Goal: Task Accomplishment & Management: Complete application form

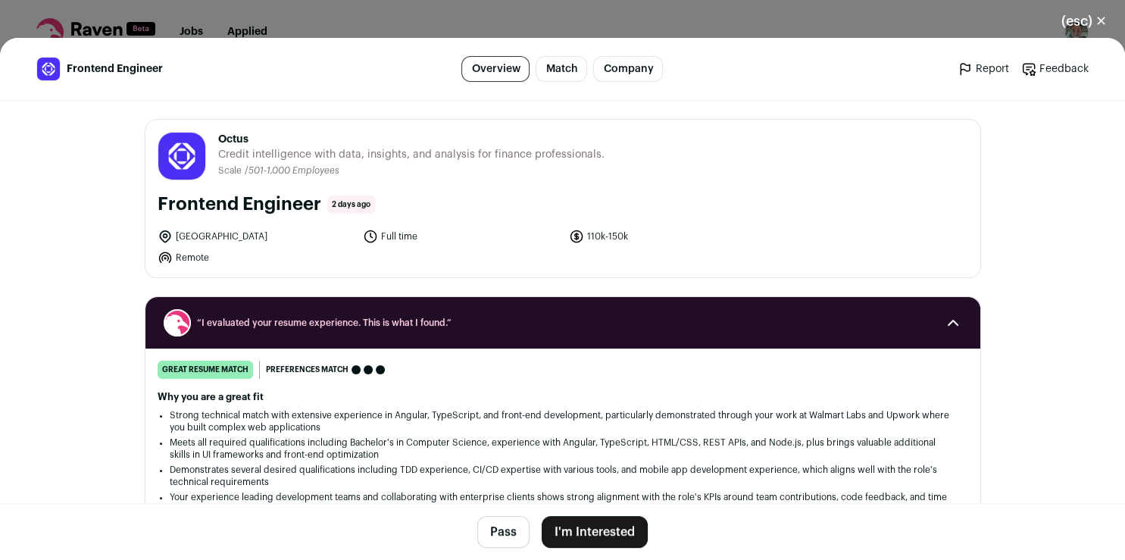
click at [565, 536] on button "I'm Interested" at bounding box center [595, 532] width 106 height 32
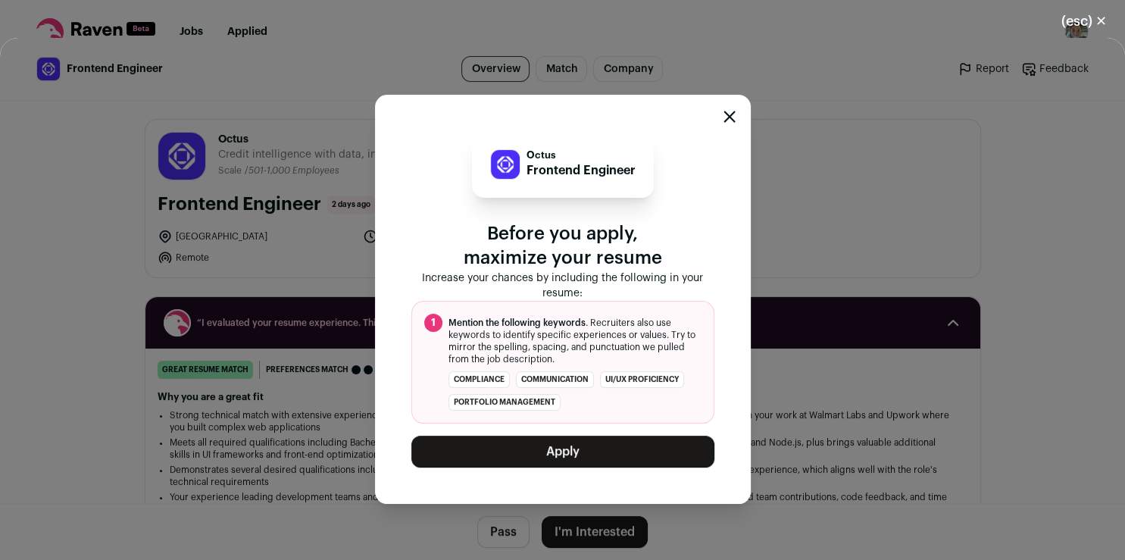
click at [663, 449] on button "Apply" at bounding box center [562, 452] width 303 height 32
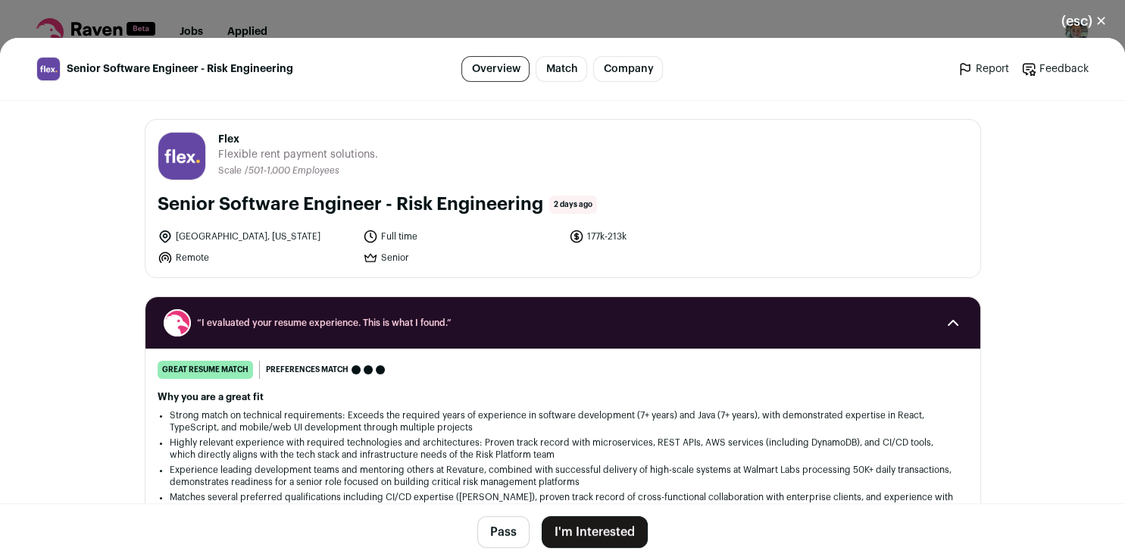
click at [571, 532] on button "I'm Interested" at bounding box center [595, 532] width 106 height 32
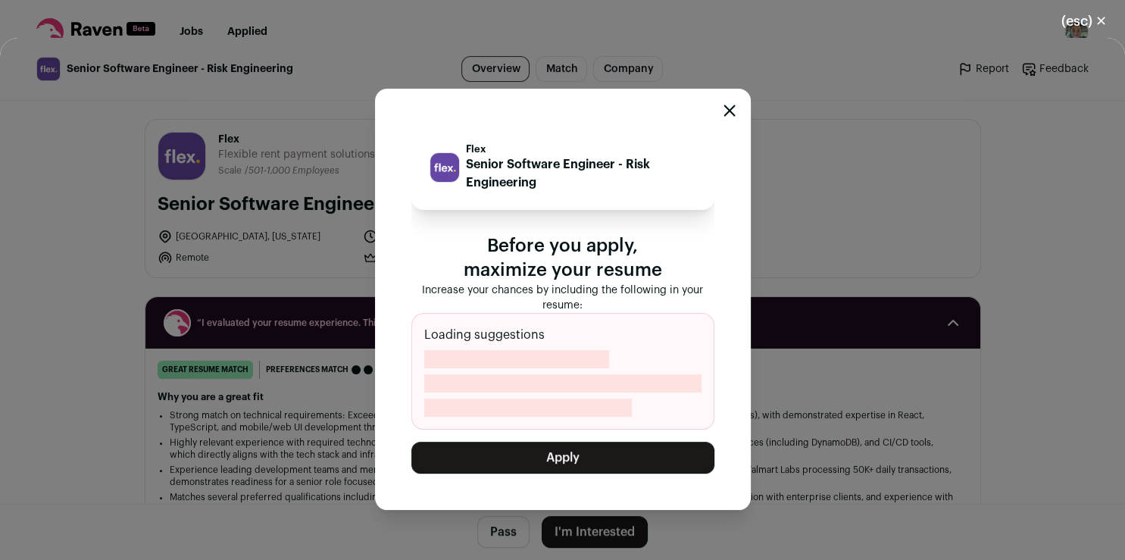
click at [564, 461] on button "Apply" at bounding box center [562, 458] width 303 height 32
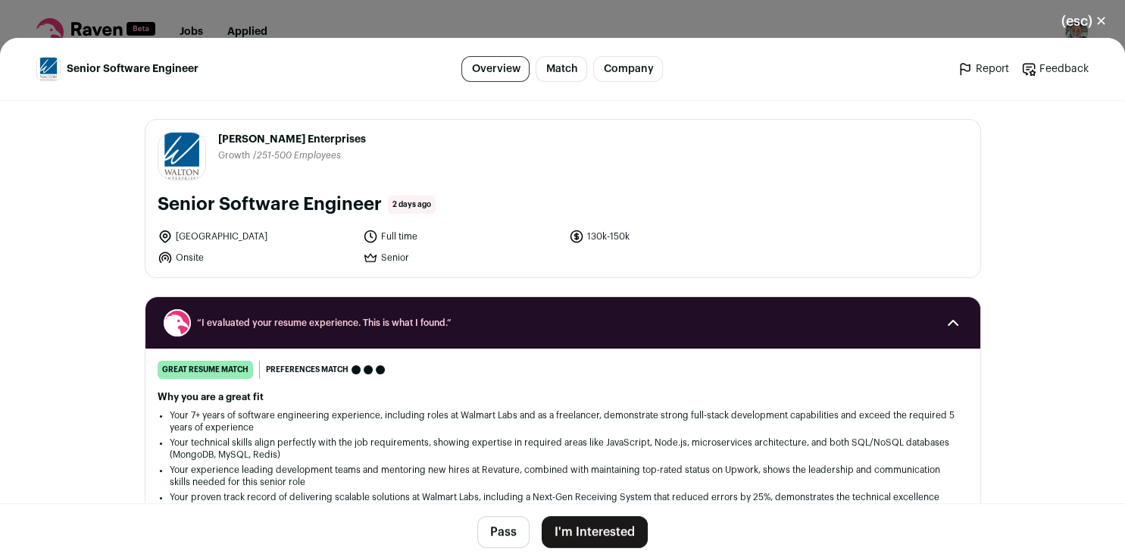
click at [568, 544] on button "I'm Interested" at bounding box center [595, 532] width 106 height 32
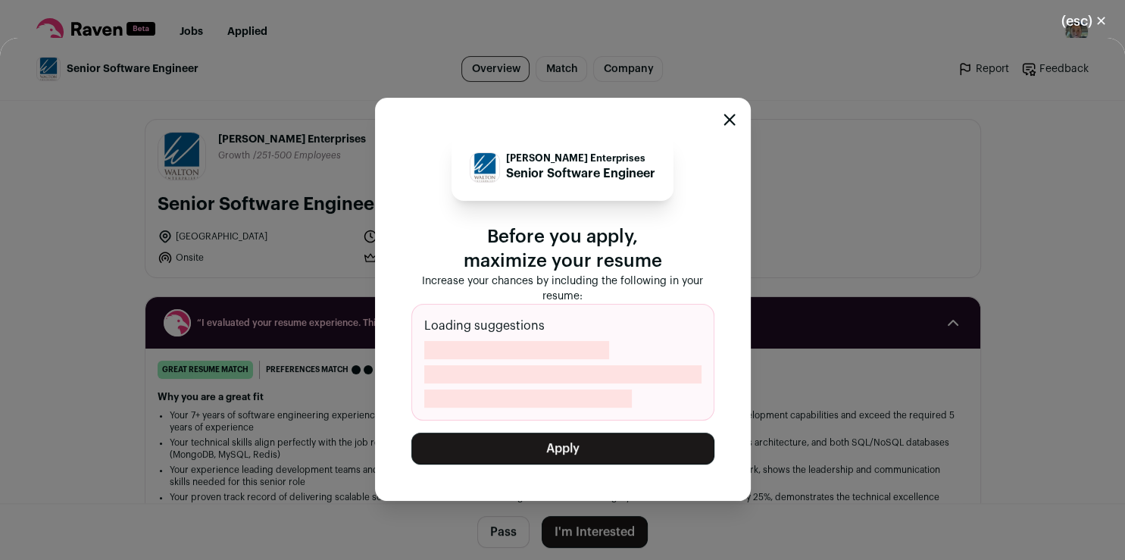
click at [522, 441] on button "Apply" at bounding box center [562, 449] width 303 height 32
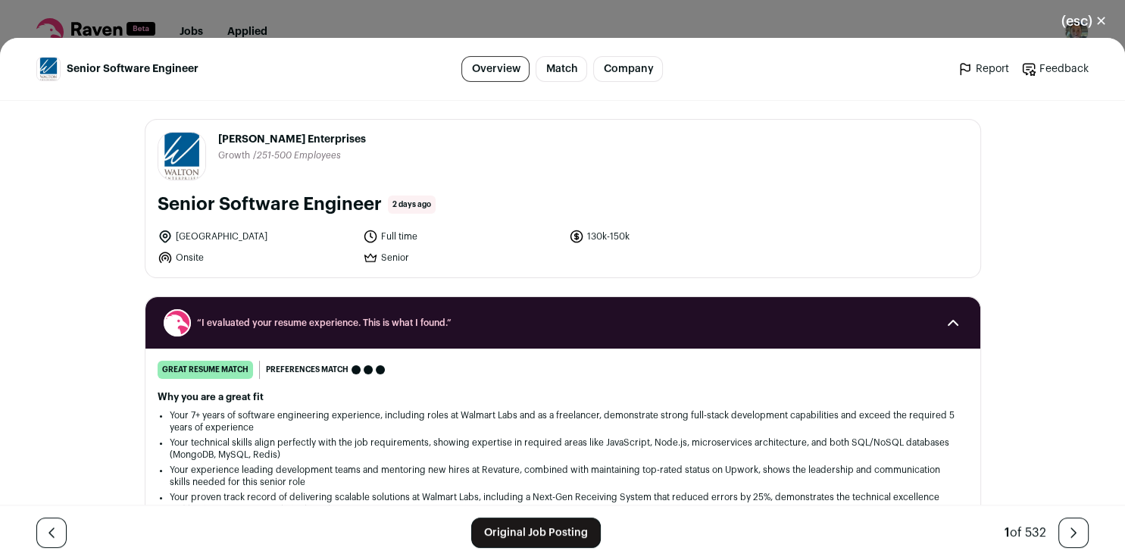
click at [520, 523] on link "Original Job Posting" at bounding box center [536, 533] width 130 height 30
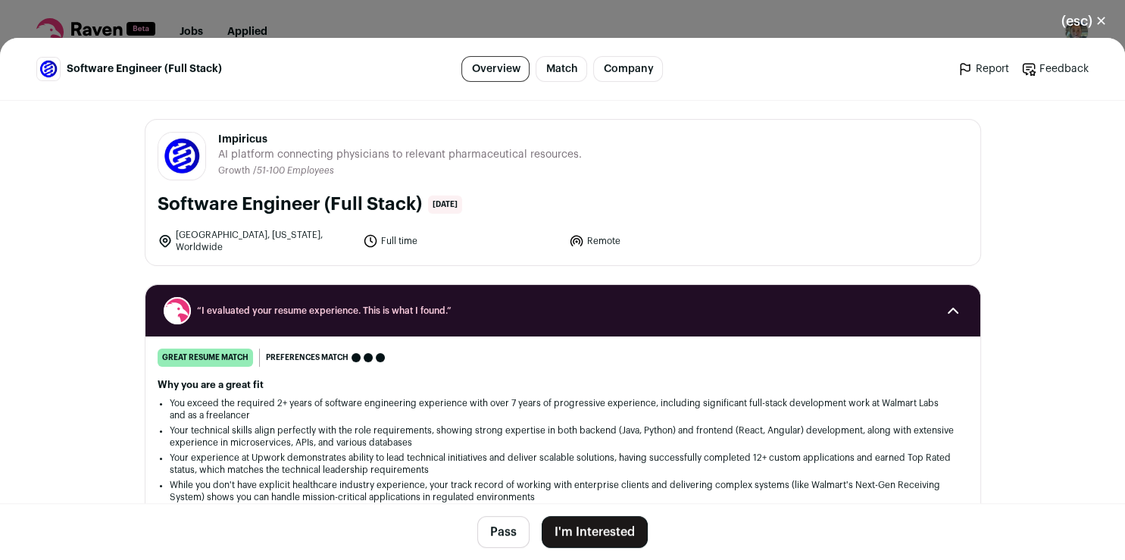
click at [574, 535] on button "I'm Interested" at bounding box center [595, 532] width 106 height 32
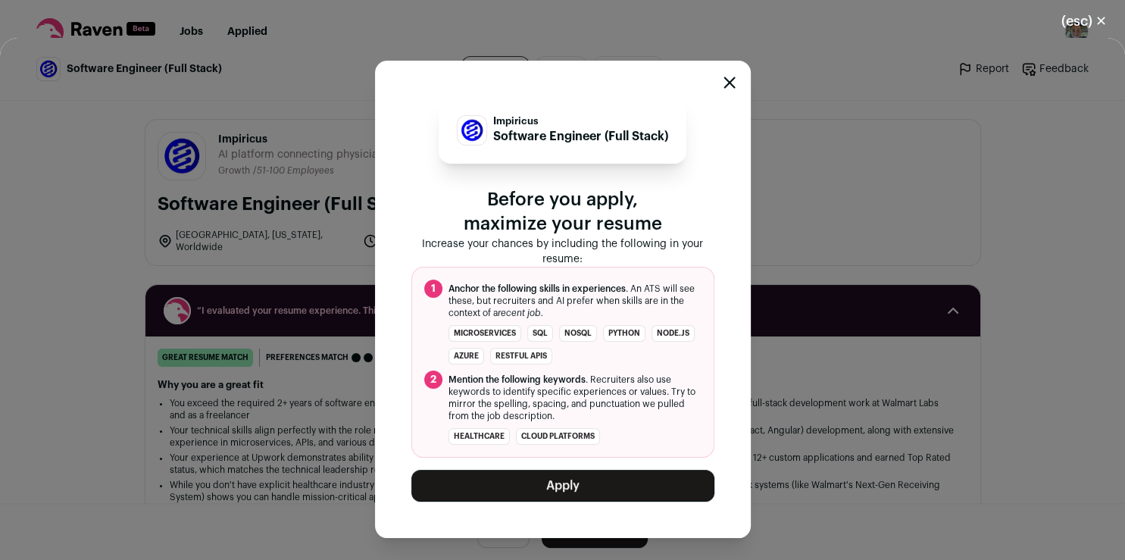
click at [583, 486] on button "Apply" at bounding box center [562, 486] width 303 height 32
